Goal: Book appointment/travel/reservation

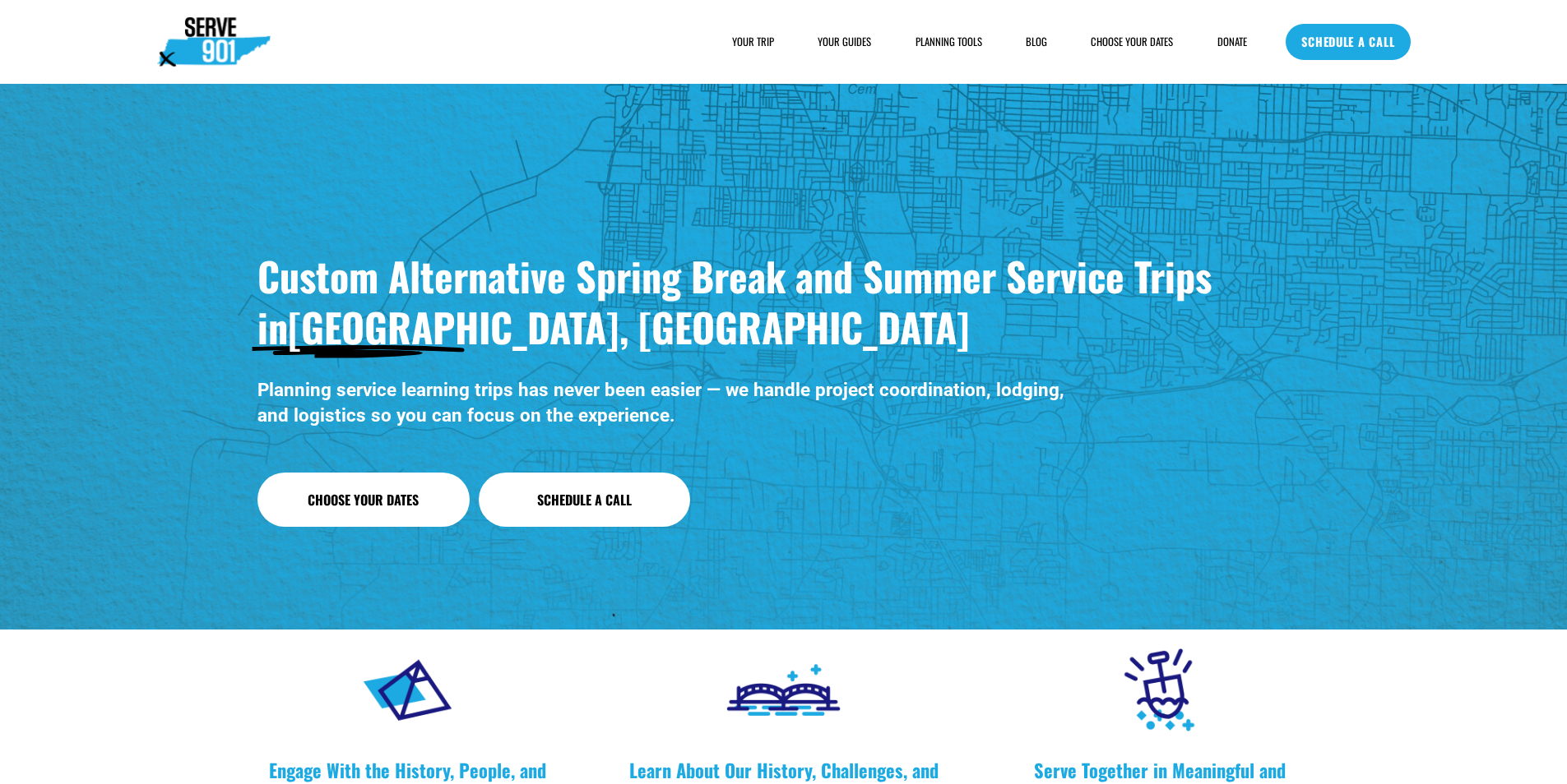
click at [1342, 34] on link "SCHEDULE A CALL" at bounding box center [1348, 41] width 124 height 36
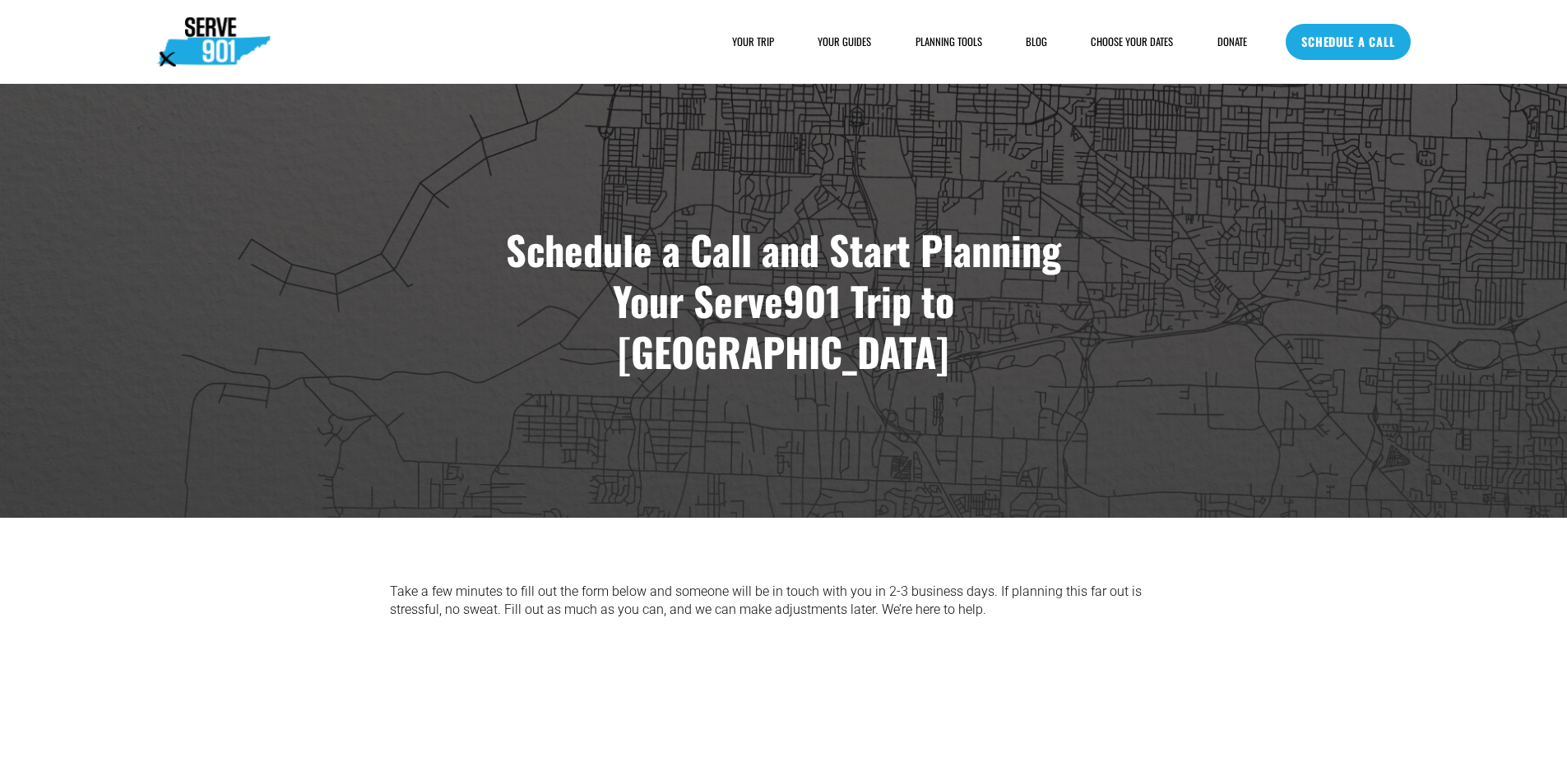
click at [1315, 43] on link "SCHEDULE A CALL" at bounding box center [1348, 41] width 124 height 36
drag, startPoint x: 1328, startPoint y: 42, endPoint x: 1342, endPoint y: 35, distance: 15.7
click at [1328, 42] on link "SCHEDULE A CALL" at bounding box center [1348, 41] width 124 height 36
click at [1380, 55] on link "SCHEDULE A CALL" at bounding box center [1348, 41] width 124 height 36
